Goal: Task Accomplishment & Management: Manage account settings

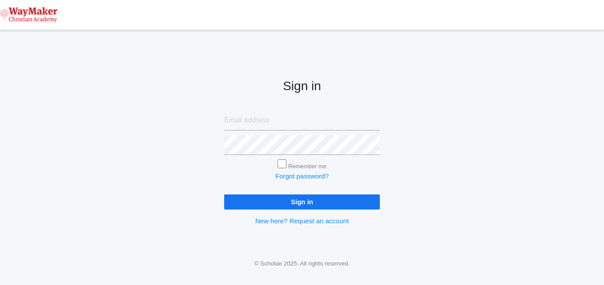
type input "cmarosz@waymakerchristian.com"
click at [295, 200] on input "Sign in" at bounding box center [302, 202] width 156 height 15
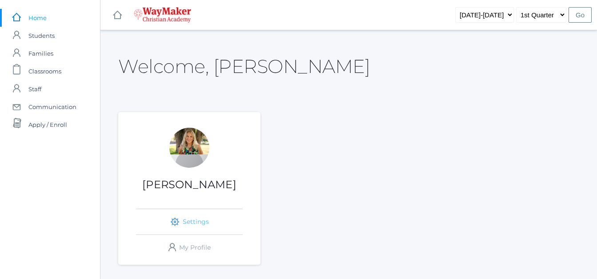
click at [194, 222] on link "icons/ui/navigation/settings Created with Sketch. Settings" at bounding box center [189, 221] width 107 height 25
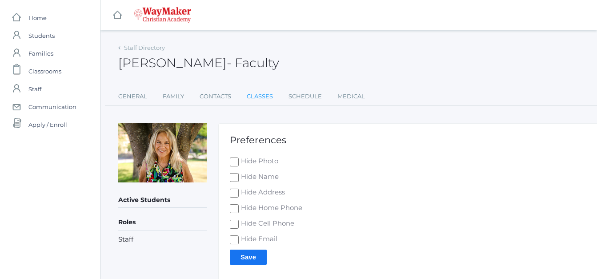
click at [264, 95] on link "Classes" at bounding box center [260, 97] width 26 height 18
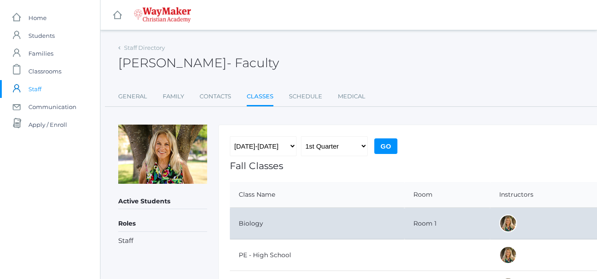
click at [276, 229] on td "Biology" at bounding box center [317, 224] width 175 height 32
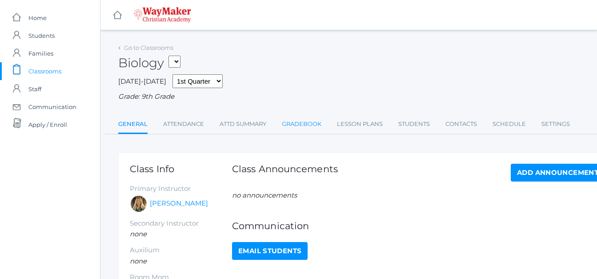
click at [301, 122] on link "Gradebook" at bounding box center [302, 124] width 40 height 18
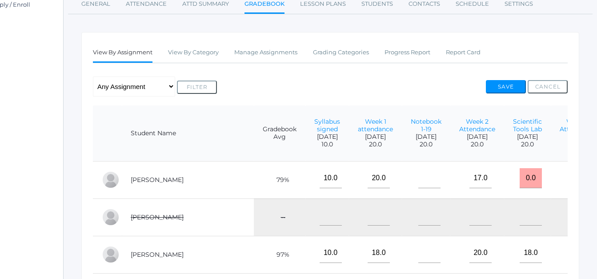
scroll to position [118, 37]
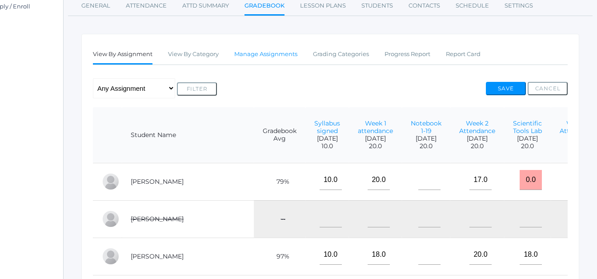
click at [267, 56] on link "Manage Assignments" at bounding box center [265, 54] width 63 height 18
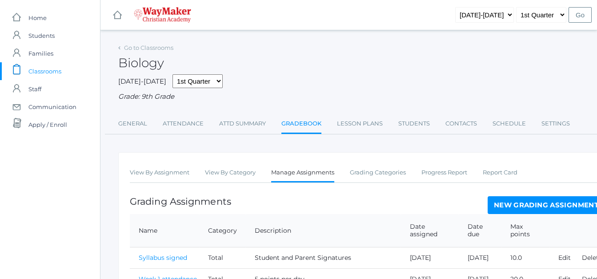
click at [554, 206] on link "New Grading Assignment" at bounding box center [546, 205] width 117 height 18
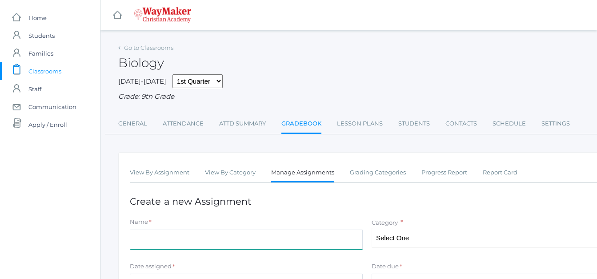
click at [165, 243] on input "Name" at bounding box center [246, 239] width 233 height 20
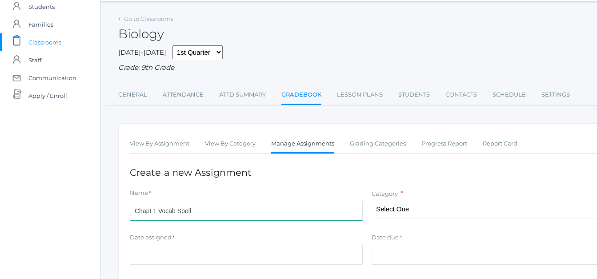
scroll to position [44, 0]
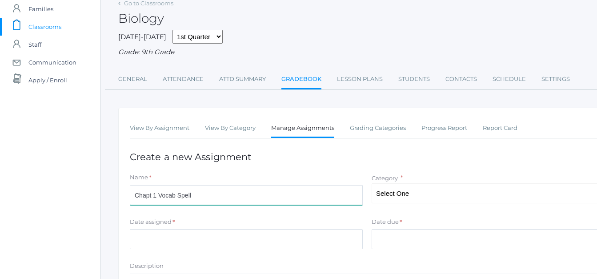
type input "Chapt 1 Vocab Spell"
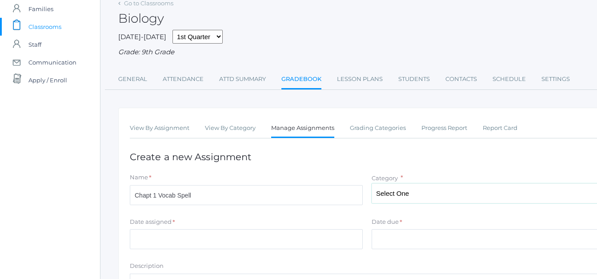
click at [430, 193] on select "Select One Total" at bounding box center [488, 193] width 233 height 20
select select "1094"
click at [372, 184] on select "Select One Total" at bounding box center [488, 193] width 233 height 20
click at [146, 237] on input "Date assigned" at bounding box center [246, 239] width 233 height 20
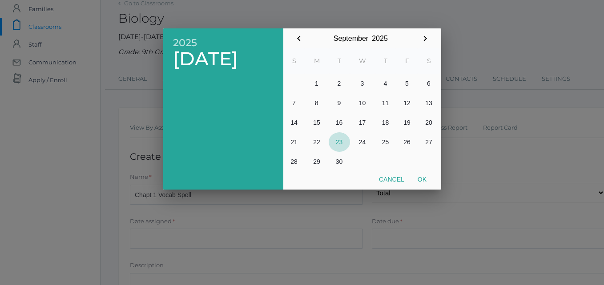
click at [338, 142] on button "23" at bounding box center [339, 142] width 21 height 20
click at [423, 179] on button "Ok" at bounding box center [422, 180] width 22 height 16
type input "[DATE]"
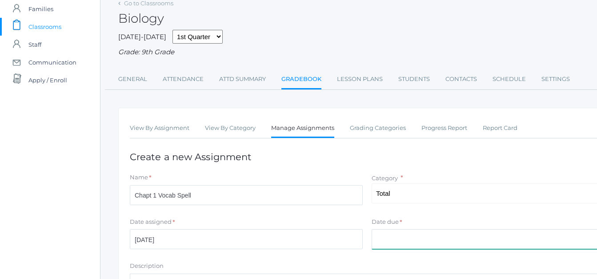
click at [394, 244] on input "Date due" at bounding box center [488, 239] width 233 height 20
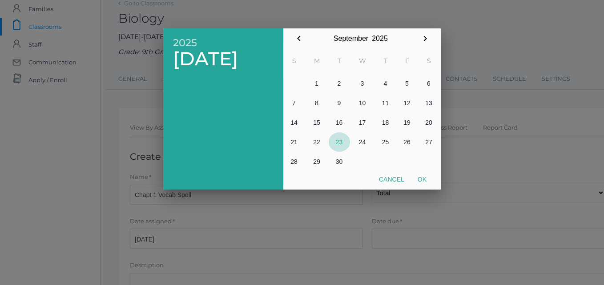
click at [340, 141] on button "23" at bounding box center [339, 142] width 21 height 20
click at [425, 179] on button "Ok" at bounding box center [422, 180] width 22 height 16
type input "[DATE]"
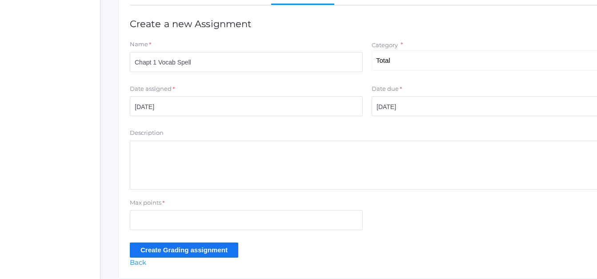
scroll to position [178, 0]
click at [168, 147] on textarea "Description" at bounding box center [367, 164] width 475 height 49
type textarea "Spelling test"
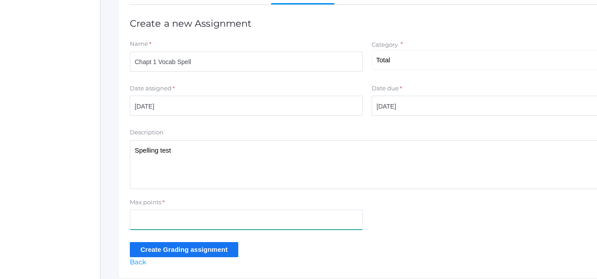
click at [141, 216] on input "Max points" at bounding box center [246, 219] width 233 height 20
type input "18"
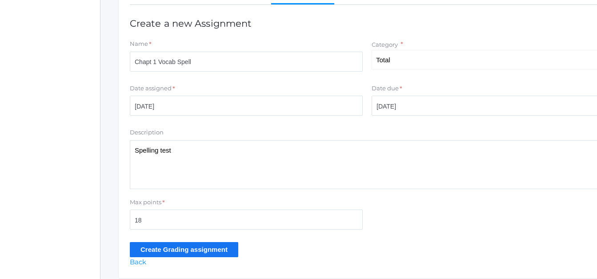
click at [178, 252] on input "Create Grading assignment" at bounding box center [184, 249] width 108 height 15
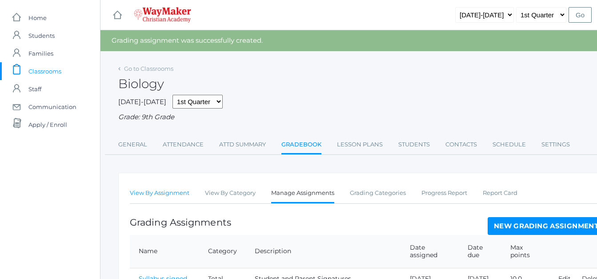
click at [177, 195] on link "View By Assignment" at bounding box center [160, 193] width 60 height 18
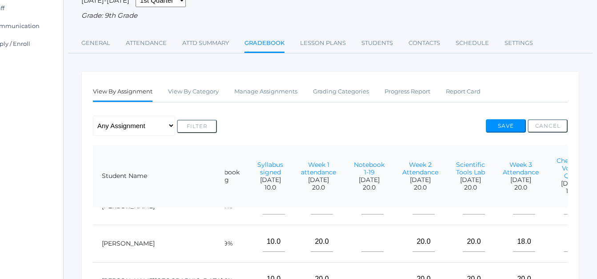
scroll to position [0, 37]
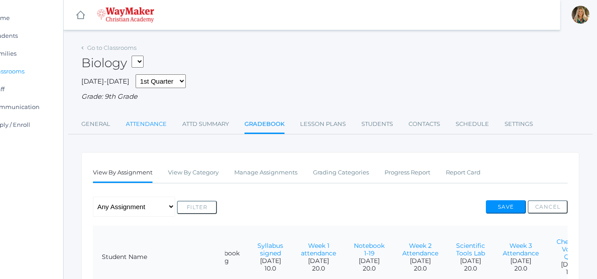
click at [145, 122] on link "Attendance" at bounding box center [146, 124] width 41 height 18
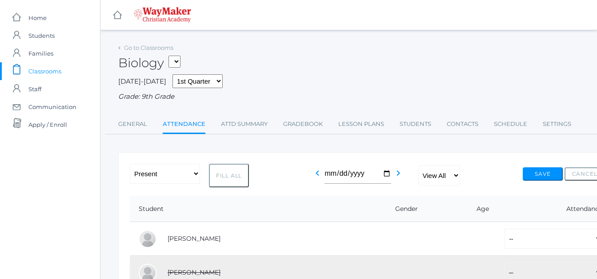
click at [234, 172] on button "Fill All" at bounding box center [229, 176] width 40 height 24
select select "P"
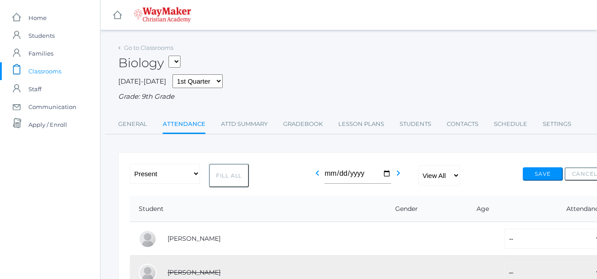
select select "P"
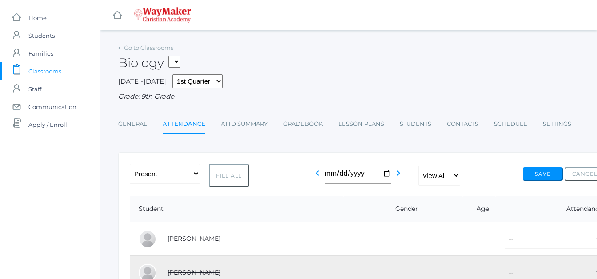
select select "P"
click at [535, 172] on button "Save" at bounding box center [543, 173] width 40 height 13
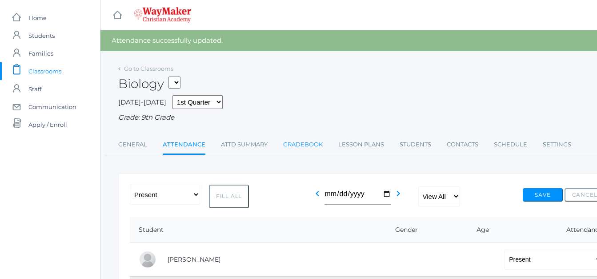
click at [309, 143] on link "Gradebook" at bounding box center [303, 145] width 40 height 18
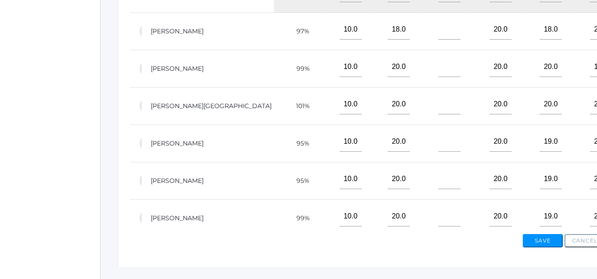
scroll to position [0, 57]
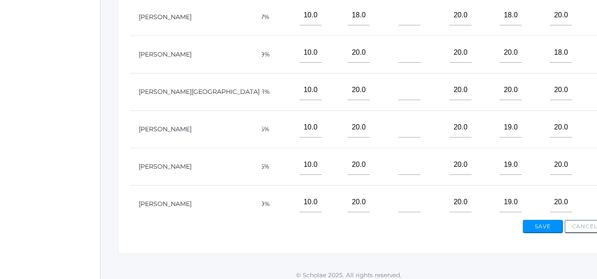
scroll to position [373, 0]
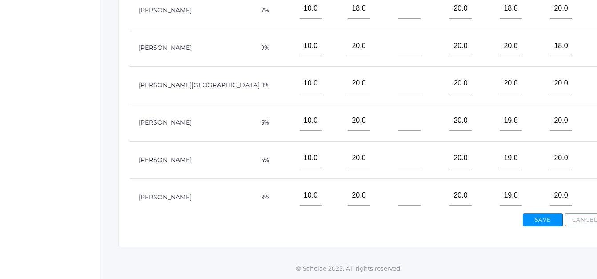
type input"] "17"
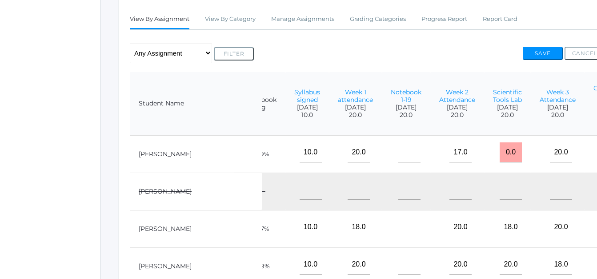
scroll to position [164, 0]
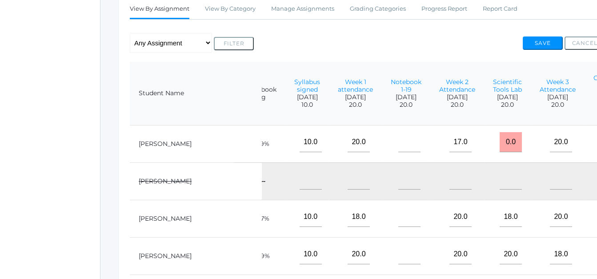
type input"] "18"
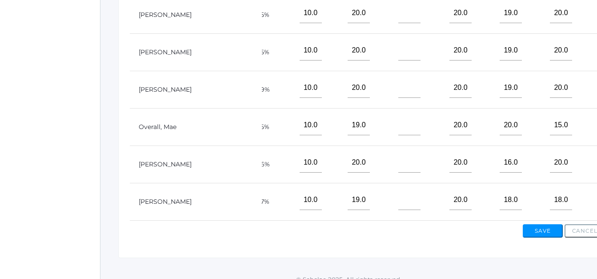
scroll to position [133, 57]
type input"] "15"
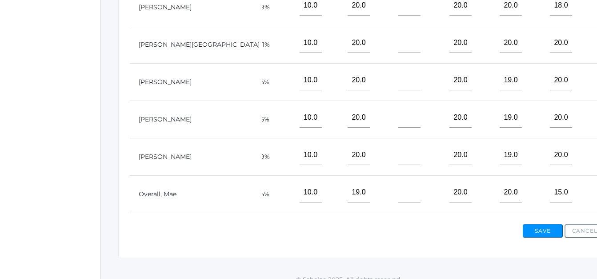
scroll to position [44, 57]
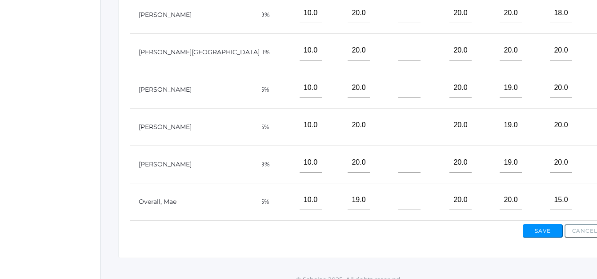
type input"] "19"
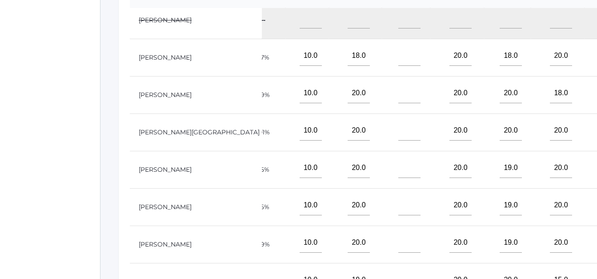
scroll to position [272, 0]
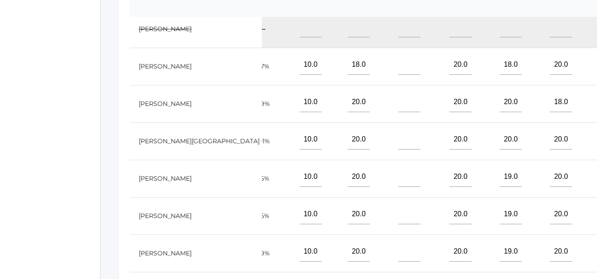
type input"] "19"
type input"] "1"
type input"] "20"
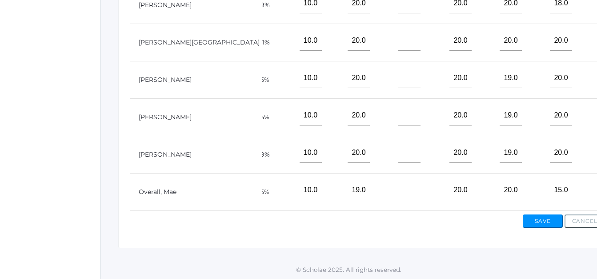
scroll to position [373, 0]
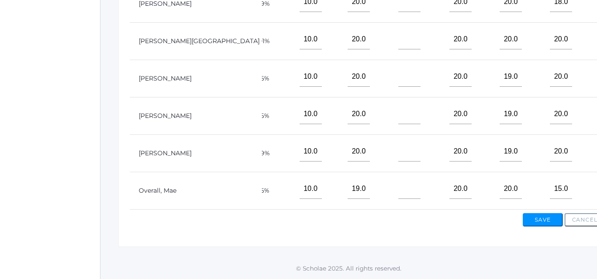
type input"] "19"
type input"] "16"
drag, startPoint x: 576, startPoint y: 164, endPoint x: 580, endPoint y: 162, distance: 5.0
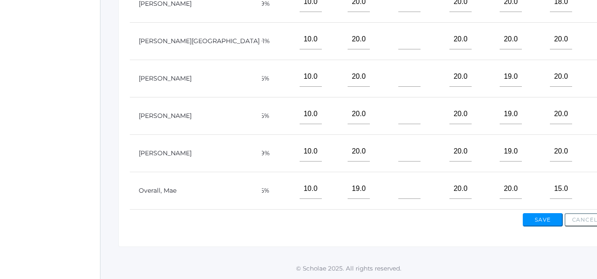
type input"] "17"
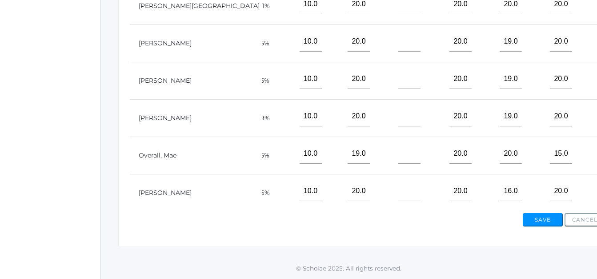
scroll to position [133, 57]
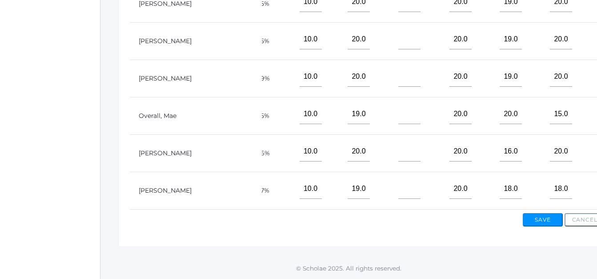
type input"] "16"
type input"] "17"
click at [528, 216] on button "Save" at bounding box center [543, 219] width 40 height 13
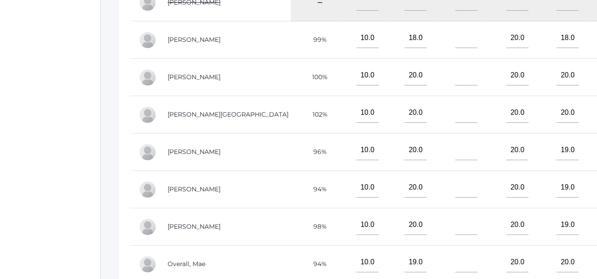
scroll to position [133, 0]
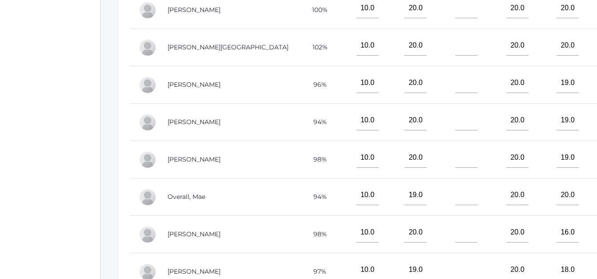
click at [455, 268] on input"] "text" at bounding box center [466, 270] width 22 height 20
type input"] "18"
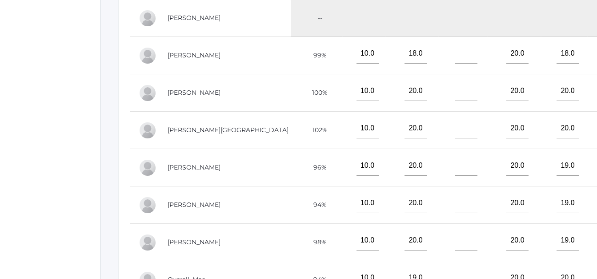
scroll to position [0, 0]
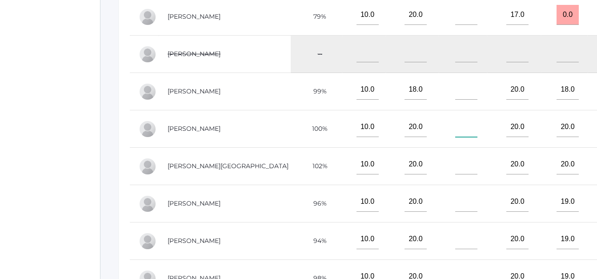
click at [455, 137] on input"] "text" at bounding box center [466, 127] width 22 height 20
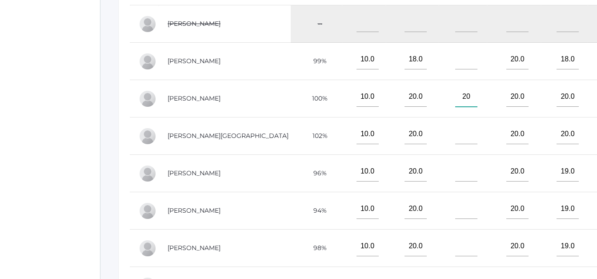
scroll to position [89, 0]
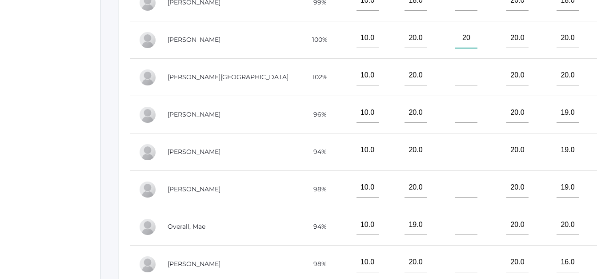
type input"] "20"
click at [455, 235] on input"] "text" at bounding box center [466, 225] width 22 height 20
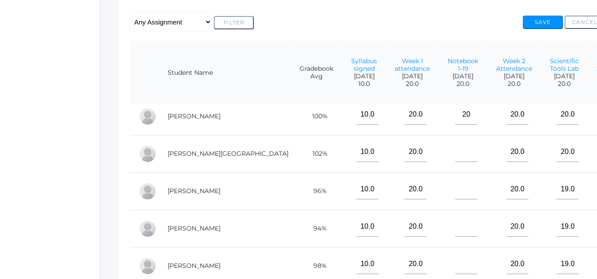
scroll to position [225, 0]
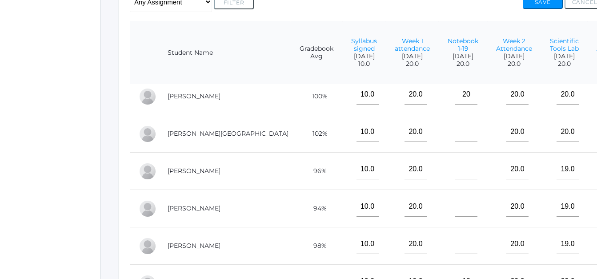
type input"] "18"
drag, startPoint x: 390, startPoint y: 243, endPoint x: 399, endPoint y: 233, distance: 12.6
click at [455, 236] on input"] "text" at bounding box center [466, 244] width 22 height 20
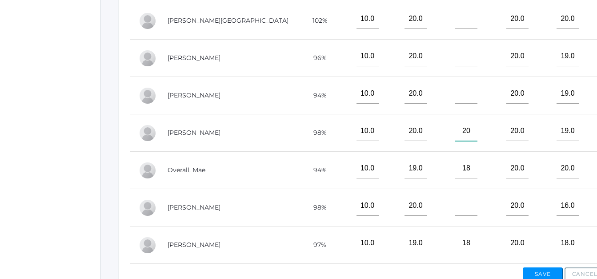
scroll to position [358, 0]
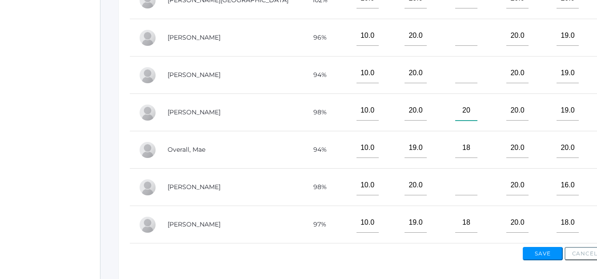
type input"] "20"
click at [455, 180] on input"] "text" at bounding box center [466, 185] width 22 height 20
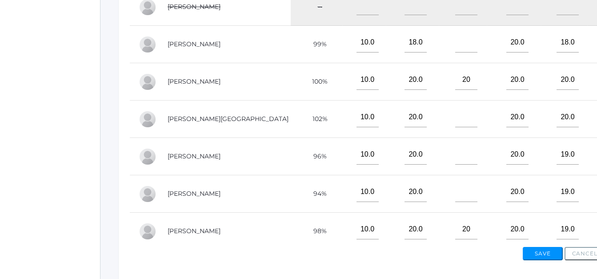
type input"] "19"
click at [455, 51] on input"] "text" at bounding box center [466, 42] width 22 height 20
type input"] "10"
click at [455, 164] on input"] "text" at bounding box center [466, 154] width 22 height 20
type input"] "20"
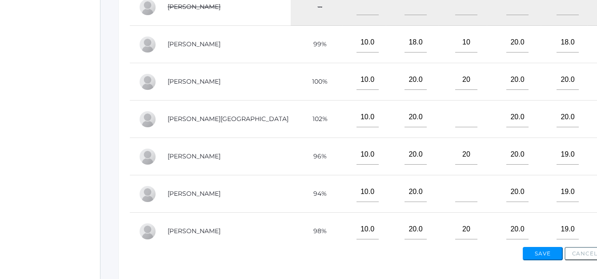
click at [439, 200] on td at bounding box center [463, 193] width 48 height 37
click at [455, 202] on input"] "text" at bounding box center [466, 192] width 22 height 20
type input"] "20"
click at [455, 127] on input"] "text" at bounding box center [466, 117] width 22 height 20
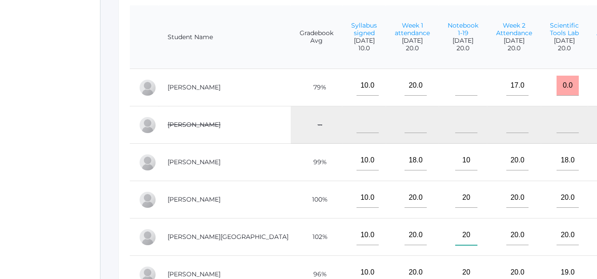
scroll to position [216, 0]
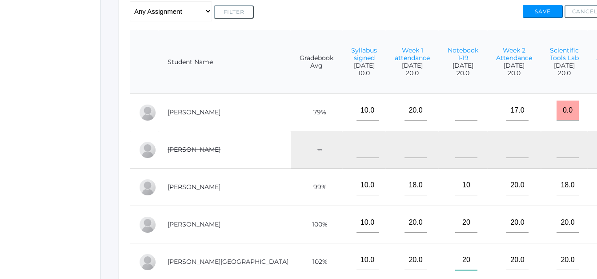
type input"] "20"
click at [455, 120] on input"] "text" at bounding box center [466, 110] width 22 height 20
type input"] "0"
click at [549, 12] on button "Save" at bounding box center [543, 11] width 40 height 13
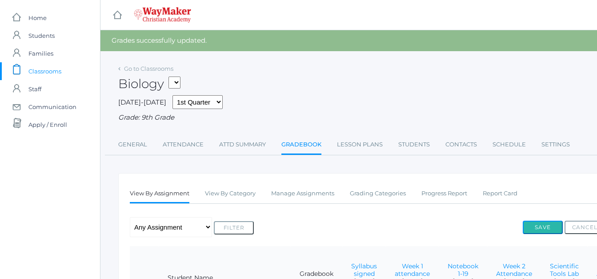
click at [534, 227] on button "Save" at bounding box center [543, 226] width 40 height 13
